Goal: Task Accomplishment & Management: Use online tool/utility

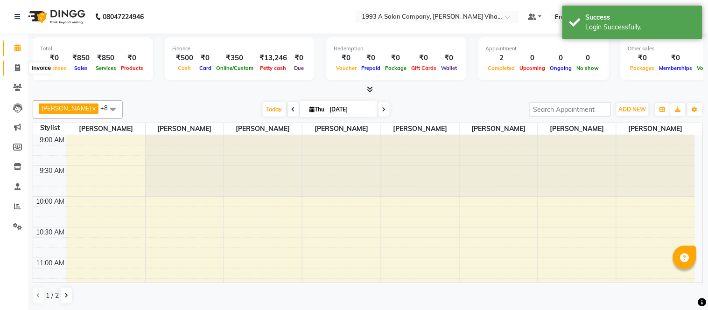
click at [13, 64] on span at bounding box center [17, 68] width 16 height 11
select select "4955"
select select "service"
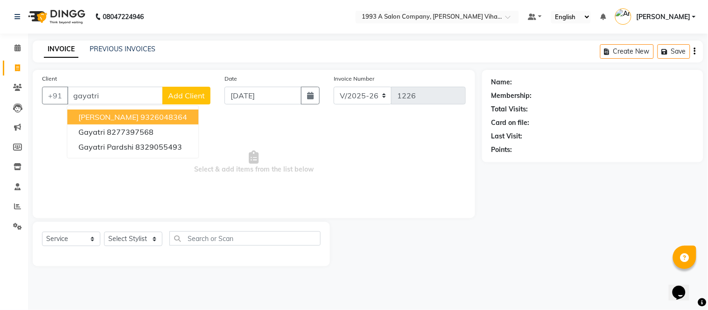
type input "gayatri"
click at [73, 238] on select "Select Service Product Membership Package Voucher Prepaid Gift Card" at bounding box center [71, 239] width 58 height 14
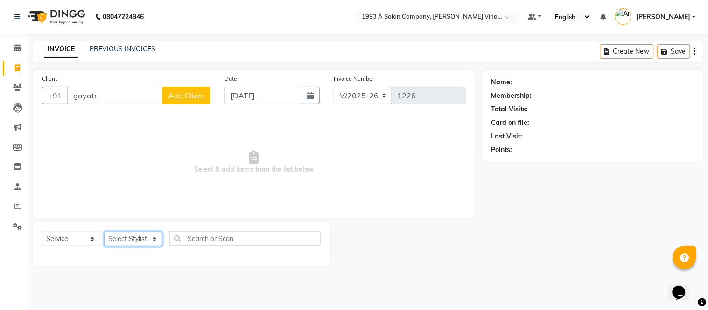
click at [133, 237] on select "Select Stylist [PERSON_NAME] Bhakti [PERSON_NAME] [PERSON_NAME] [PERSON_NAME] […" at bounding box center [133, 239] width 58 height 14
click at [135, 235] on select "Select Stylist [PERSON_NAME] Bhakti [PERSON_NAME] [PERSON_NAME] [PERSON_NAME] […" at bounding box center [133, 239] width 58 height 14
select select "59137"
click at [104, 232] on select "Select Stylist [PERSON_NAME] Bhakti [PERSON_NAME] [PERSON_NAME] [PERSON_NAME] […" at bounding box center [133, 239] width 58 height 14
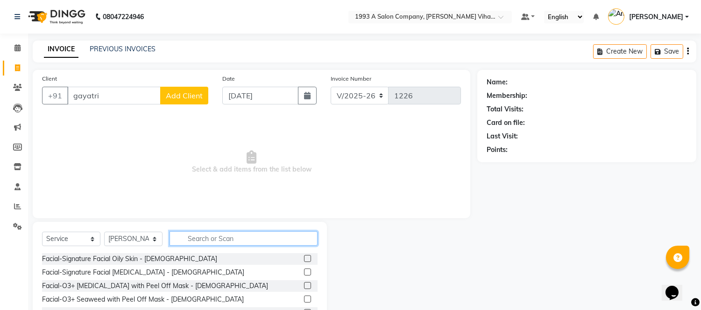
click at [200, 241] on input "text" at bounding box center [243, 239] width 148 height 14
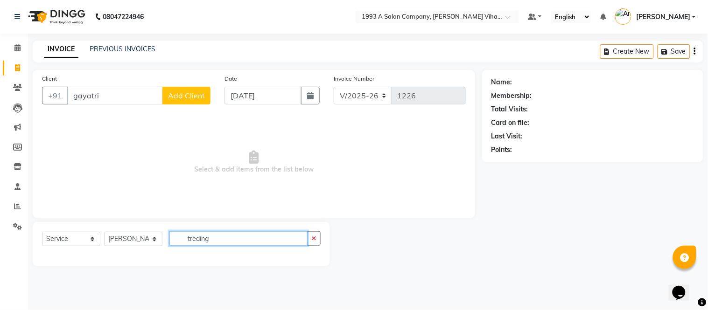
click at [213, 236] on input "treding" at bounding box center [238, 239] width 138 height 14
click at [227, 244] on input "treding" at bounding box center [238, 239] width 138 height 14
type input "treding"
click at [227, 230] on div "Select Service Product Membership Package Voucher Prepaid Gift Card Select Styl…" at bounding box center [181, 244] width 297 height 44
click at [225, 234] on input "treding" at bounding box center [238, 239] width 138 height 14
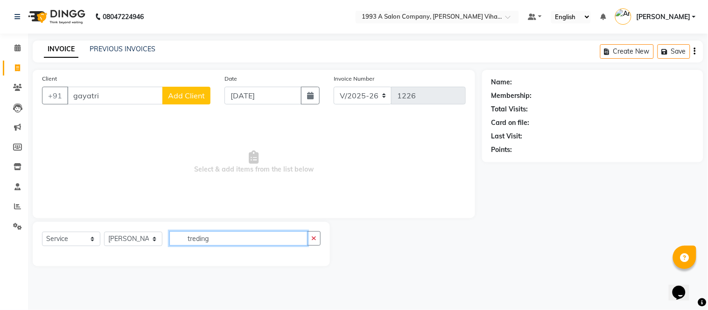
click at [219, 242] on input "treding" at bounding box center [238, 239] width 138 height 14
click at [220, 235] on input "treding" at bounding box center [238, 239] width 138 height 14
click at [221, 242] on input "treding" at bounding box center [238, 239] width 138 height 14
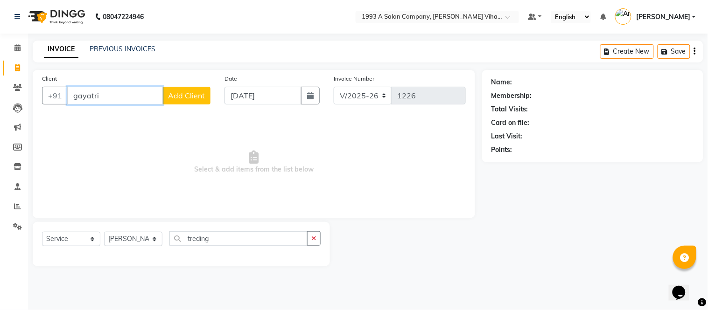
click at [126, 92] on input "gayatri" at bounding box center [115, 96] width 96 height 18
click at [125, 100] on input "gayatri" at bounding box center [115, 96] width 96 height 18
click at [456, 232] on div at bounding box center [406, 244] width 152 height 44
click at [112, 95] on input "gayatri" at bounding box center [115, 96] width 96 height 18
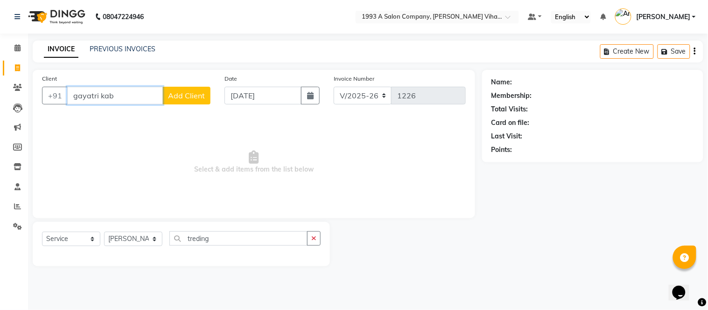
type input "gayatri kab"
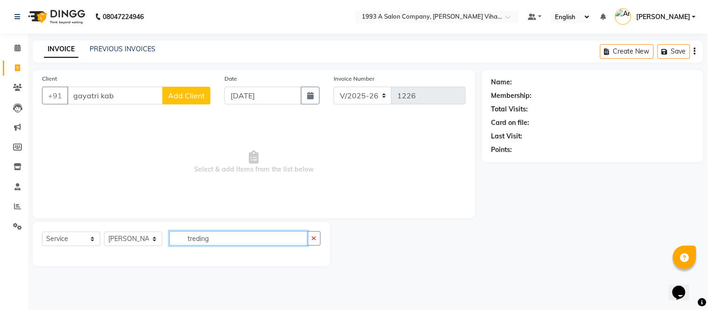
click at [259, 241] on input "treding" at bounding box center [238, 239] width 138 height 14
click at [238, 239] on input "treding" at bounding box center [238, 239] width 138 height 14
click at [207, 243] on div "Select Service Product Membership Package Voucher Prepaid Gift Card Select Styl…" at bounding box center [181, 243] width 279 height 22
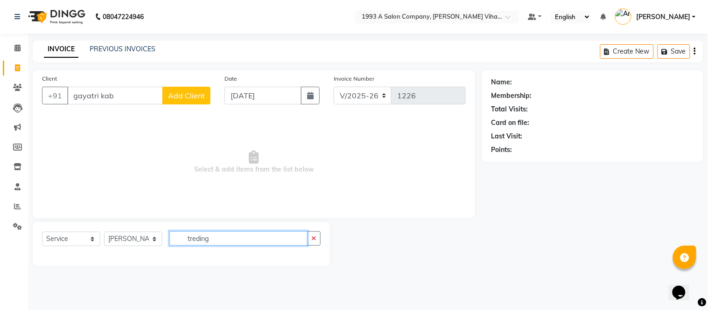
click at [204, 232] on input "treding" at bounding box center [238, 239] width 138 height 14
click at [215, 231] on div "Select Service Product Membership Package Voucher Prepaid Gift Card Select Styl…" at bounding box center [181, 244] width 297 height 44
click at [218, 230] on div "Select Service Product Membership Package Voucher Prepaid Gift Card Select Styl…" at bounding box center [181, 244] width 297 height 44
click at [213, 276] on main "INVOICE PREVIOUS INVOICES Create New Save Client +91 gayatri kab Add Client Dat…" at bounding box center [368, 161] width 680 height 240
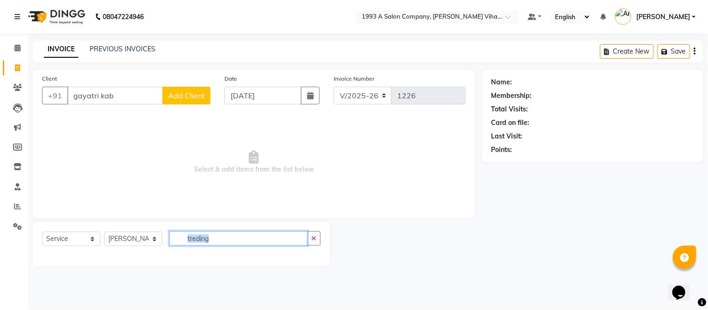
click at [218, 242] on input "treding" at bounding box center [238, 239] width 138 height 14
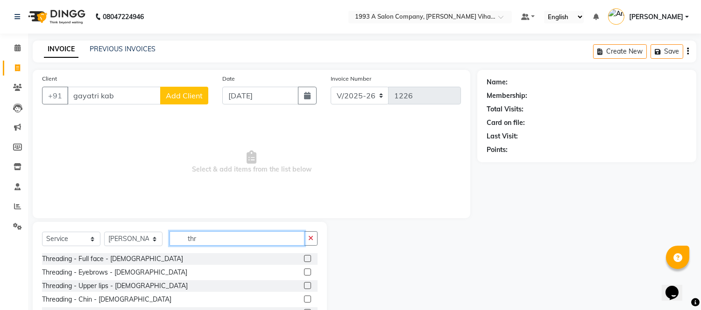
type input "thr"
click at [140, 271] on div "Threading - Eyebrows - [DEMOGRAPHIC_DATA]" at bounding box center [179, 273] width 275 height 12
click at [304, 267] on div at bounding box center [311, 273] width 14 height 12
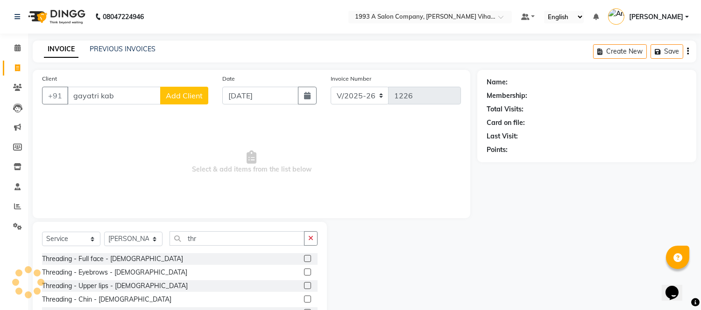
click at [304, 269] on label at bounding box center [307, 272] width 7 height 7
click at [304, 270] on input "checkbox" at bounding box center [307, 273] width 6 height 6
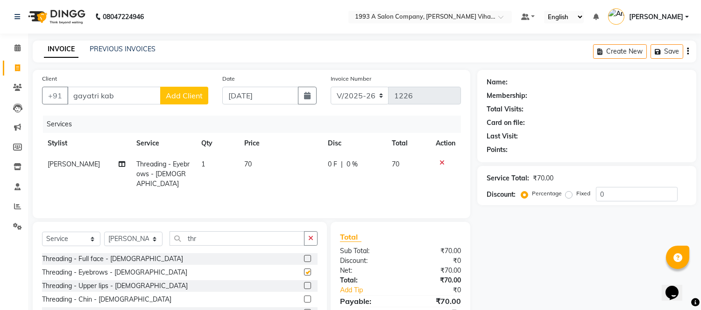
checkbox input "false"
click at [118, 95] on input "gayatri kab" at bounding box center [113, 96] width 93 height 18
type input "g"
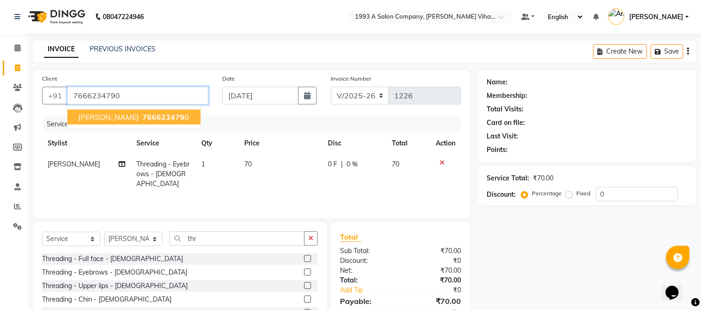
type input "7666234790"
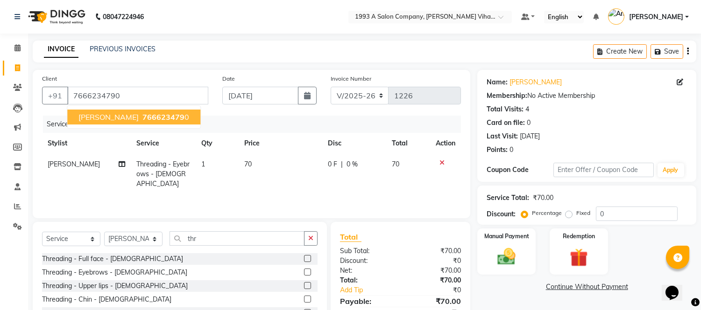
click at [146, 113] on span "766623479" at bounding box center [163, 116] width 42 height 9
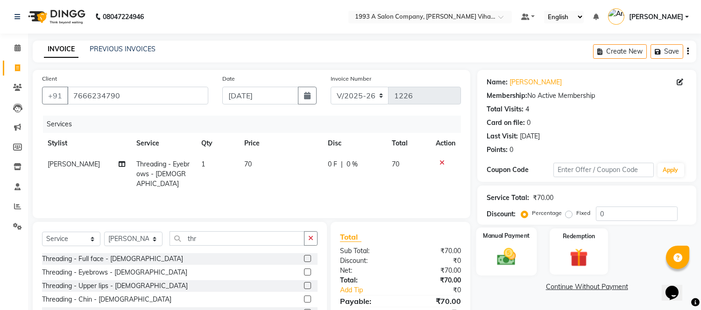
click at [512, 260] on img at bounding box center [506, 257] width 31 height 22
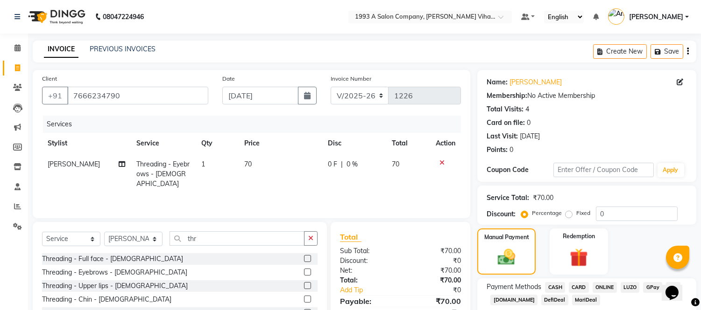
click at [552, 287] on span "CASH" at bounding box center [555, 287] width 20 height 11
click at [552, 285] on span "CASH" at bounding box center [555, 287] width 20 height 11
drag, startPoint x: 649, startPoint y: 129, endPoint x: 601, endPoint y: 175, distance: 66.7
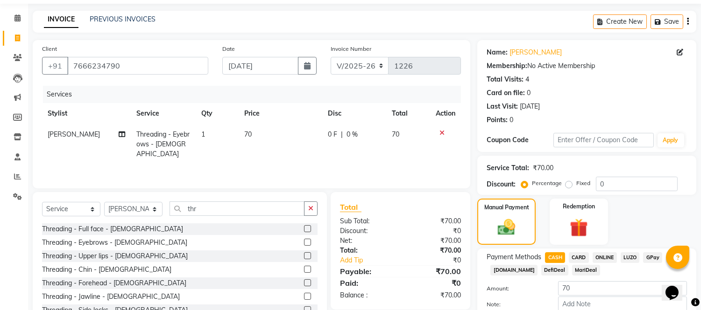
scroll to position [83, 0]
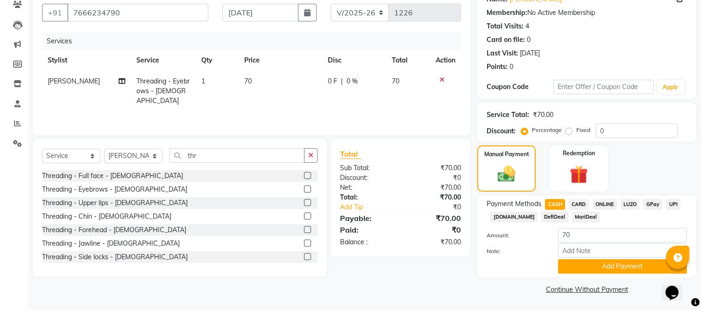
drag, startPoint x: 601, startPoint y: 175, endPoint x: 413, endPoint y: 183, distance: 187.9
click at [413, 183] on div "₹70.00" at bounding box center [434, 188] width 68 height 10
click at [610, 265] on button "Add Payment" at bounding box center [622, 267] width 129 height 14
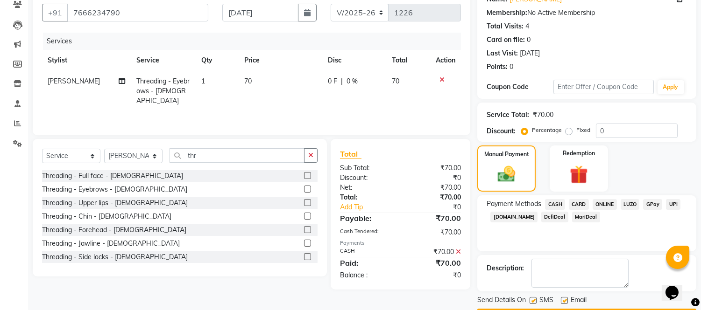
scroll to position [109, 0]
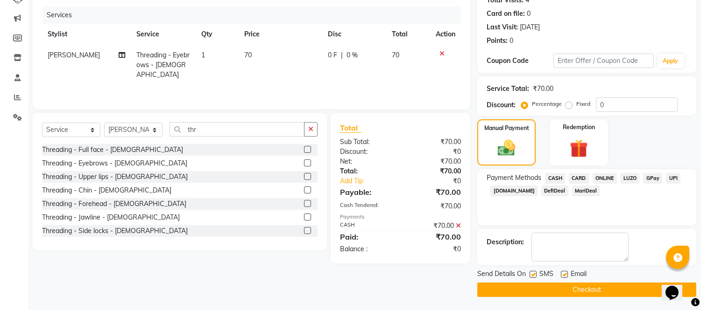
click at [534, 274] on label at bounding box center [532, 274] width 7 height 7
click at [534, 274] on input "checkbox" at bounding box center [532, 275] width 6 height 6
checkbox input "false"
click at [563, 273] on label at bounding box center [564, 274] width 7 height 7
click at [563, 273] on input "checkbox" at bounding box center [564, 275] width 6 height 6
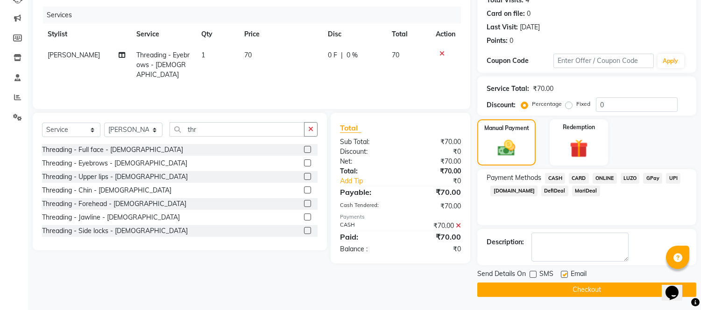
checkbox input "false"
click at [563, 289] on button "Checkout" at bounding box center [586, 290] width 219 height 14
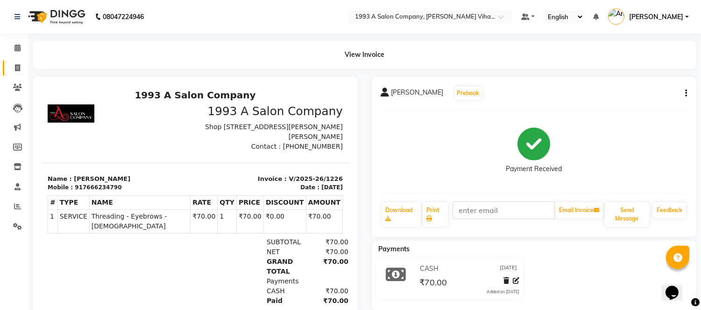
click at [17, 62] on link "Invoice" at bounding box center [14, 68] width 22 height 15
select select "service"
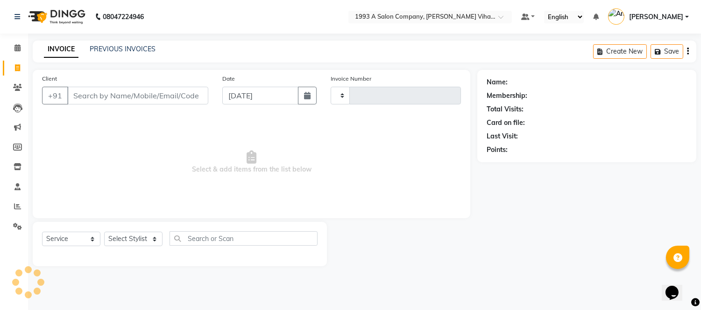
type input "1227"
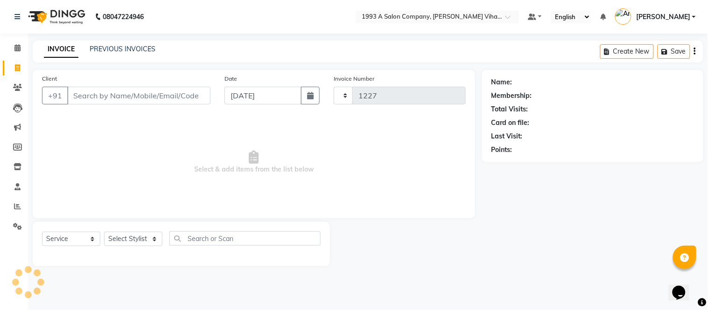
select select "4955"
